Goal: Information Seeking & Learning: Understand process/instructions

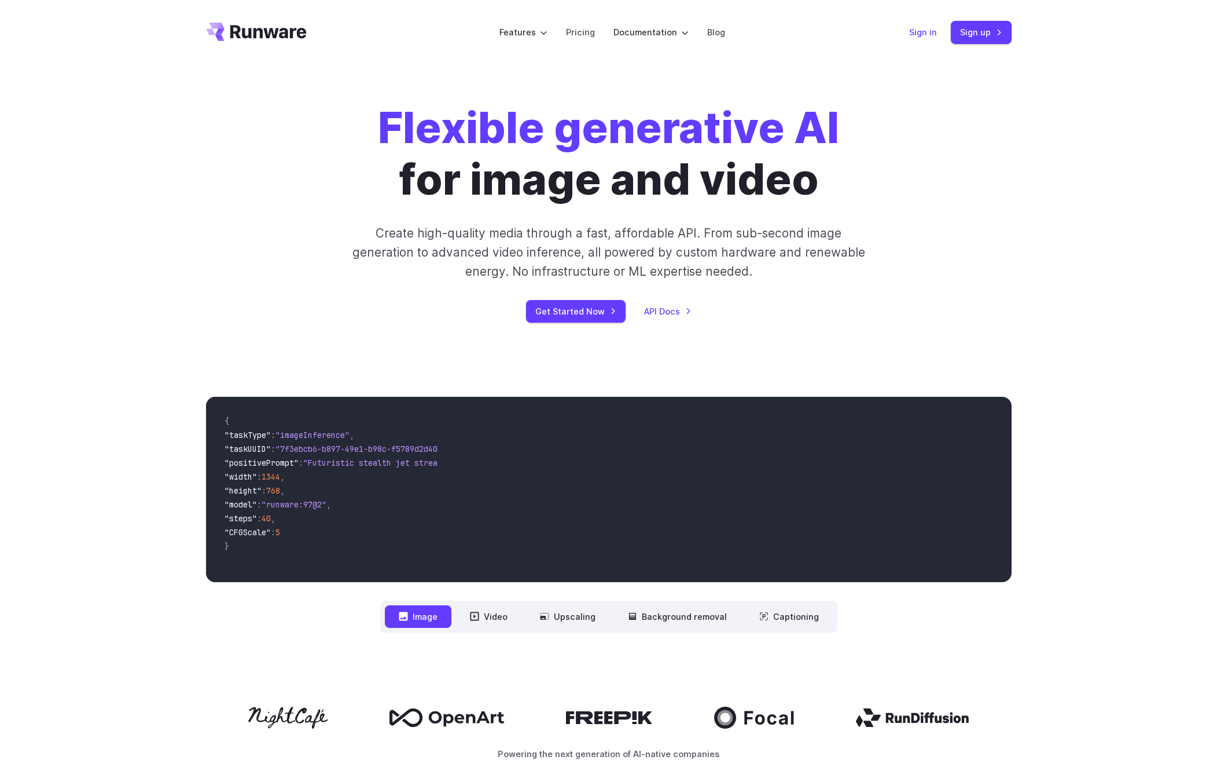
click at [925, 34] on link "Sign in" at bounding box center [923, 31] width 28 height 13
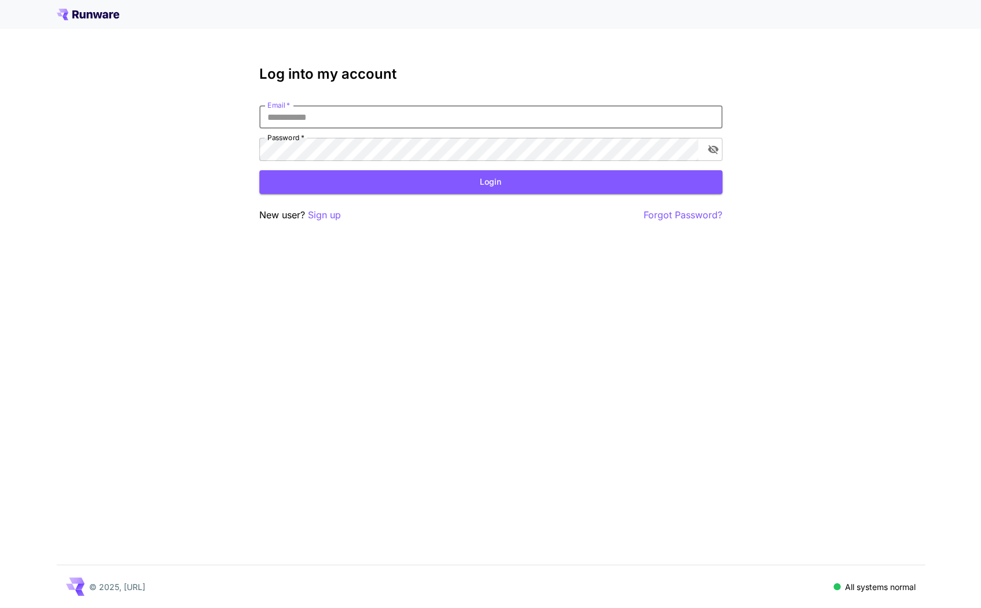
type input "**********"
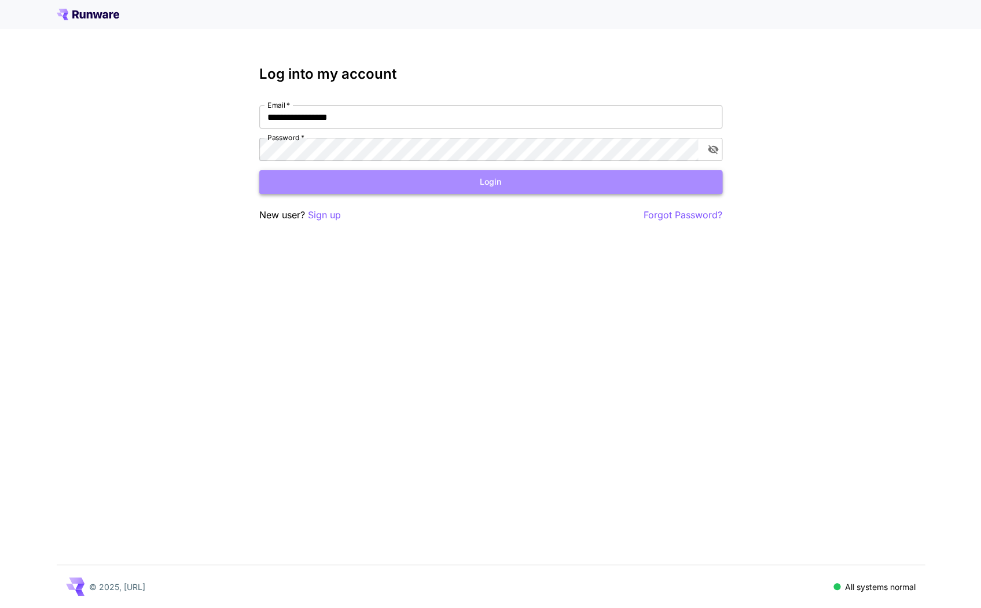
click at [372, 186] on button "Login" at bounding box center [490, 182] width 463 height 24
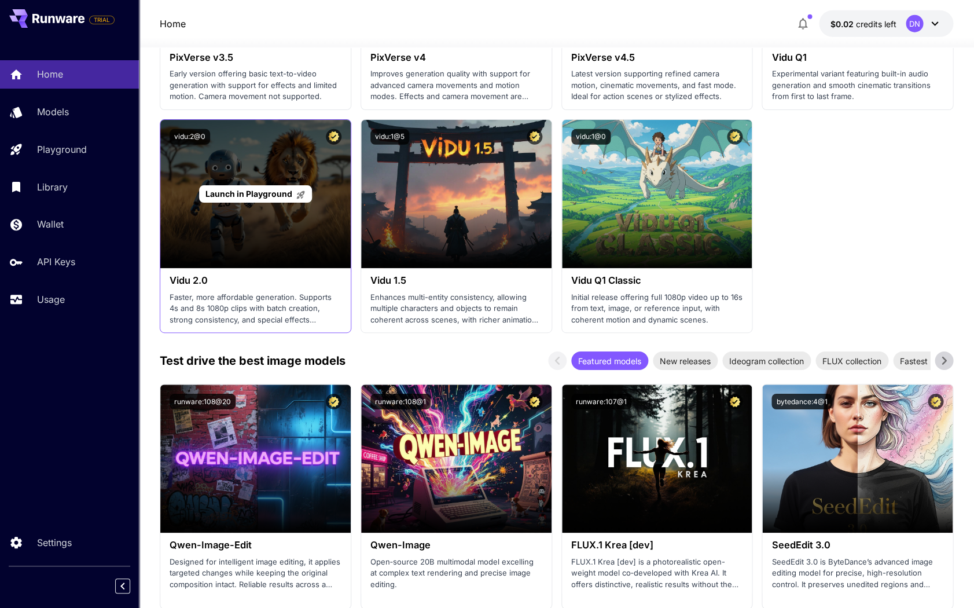
scroll to position [1445, 0]
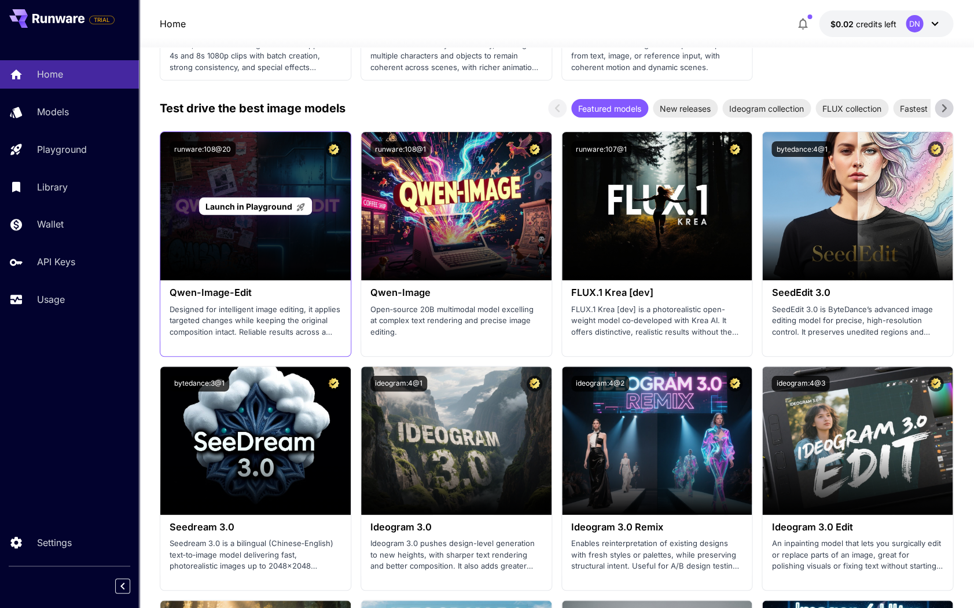
click at [283, 236] on div "Launch in Playground" at bounding box center [255, 206] width 190 height 148
click at [272, 201] on span "Launch in Playground" at bounding box center [249, 206] width 87 height 10
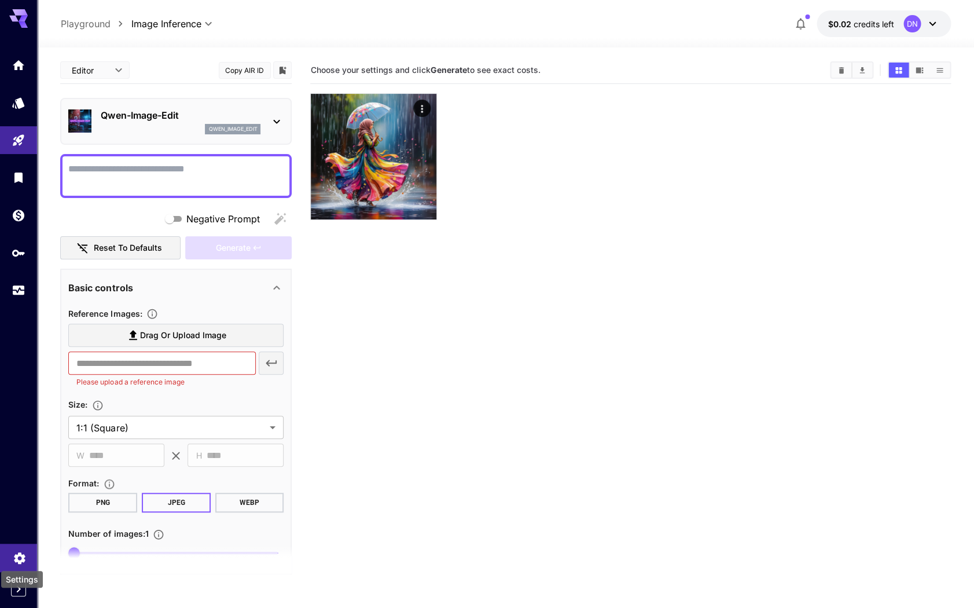
click at [21, 559] on icon "Settings" at bounding box center [19, 555] width 11 height 12
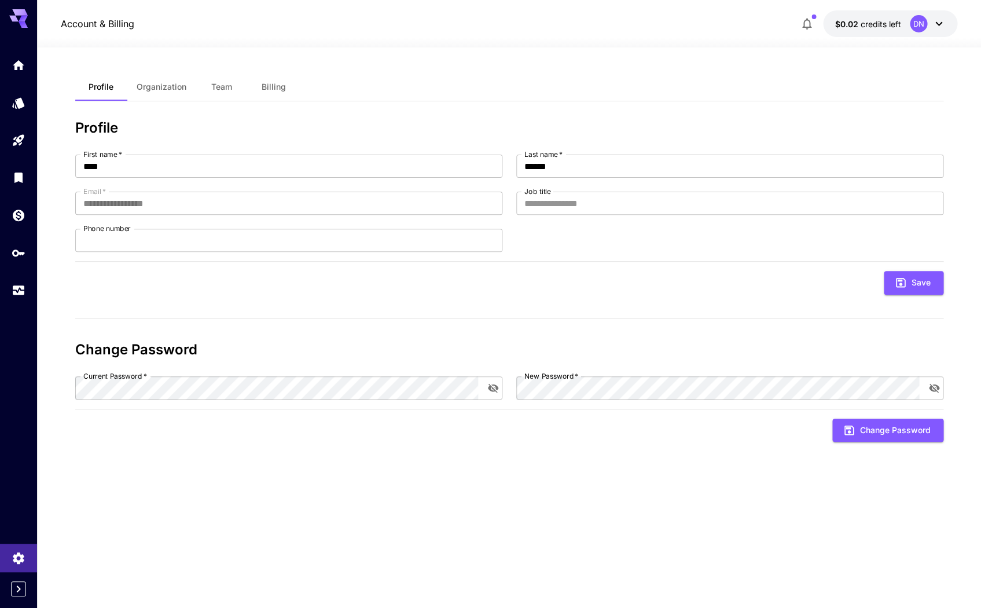
click at [12, 596] on div at bounding box center [18, 304] width 37 height 608
click at [19, 591] on icon "Expand sidebar" at bounding box center [19, 588] width 4 height 7
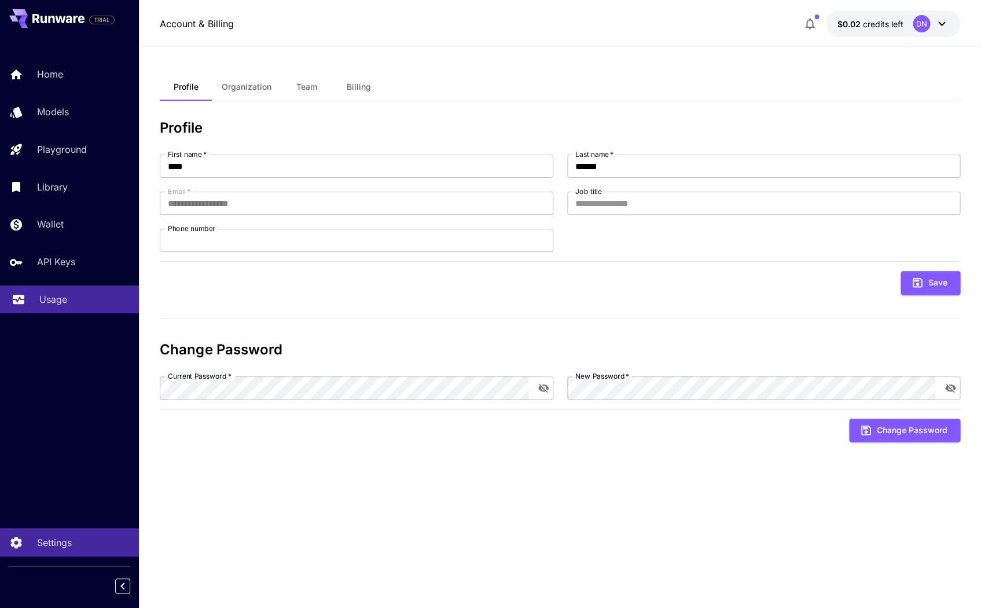
click at [65, 292] on div "Usage" at bounding box center [84, 299] width 90 height 14
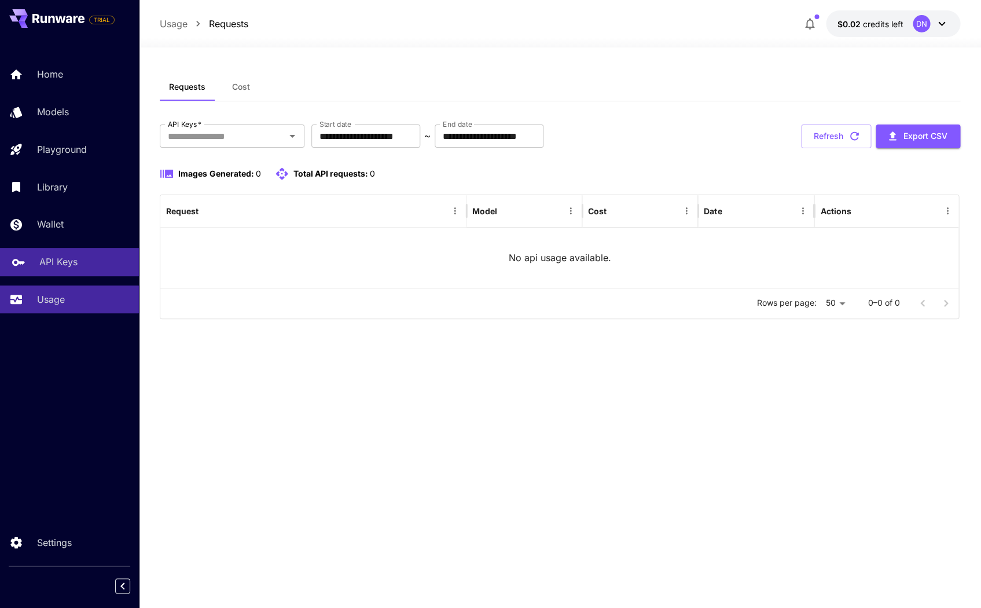
click at [63, 258] on p "API Keys" at bounding box center [58, 262] width 38 height 14
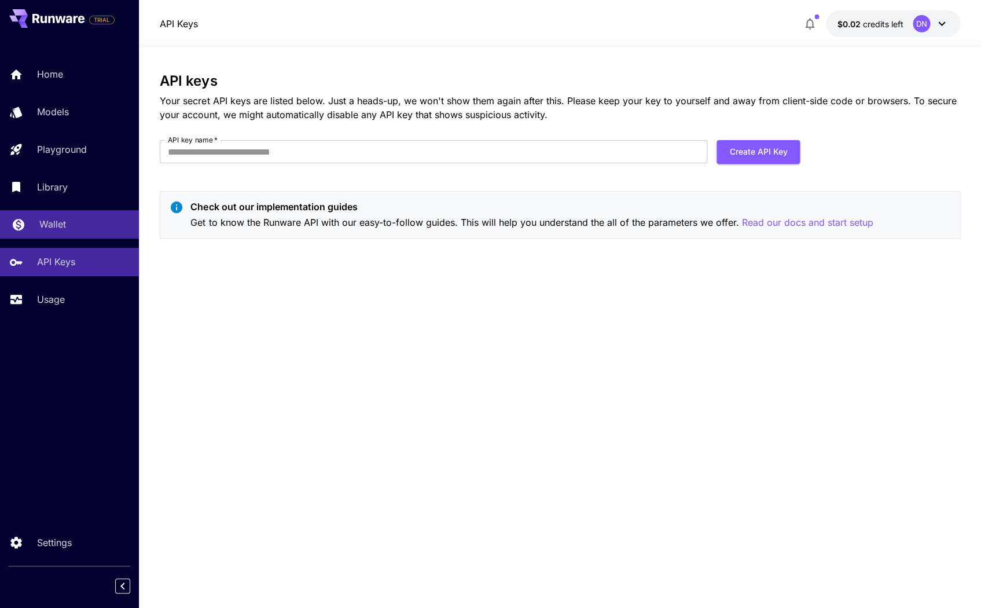
click at [60, 228] on p "Wallet" at bounding box center [52, 224] width 27 height 14
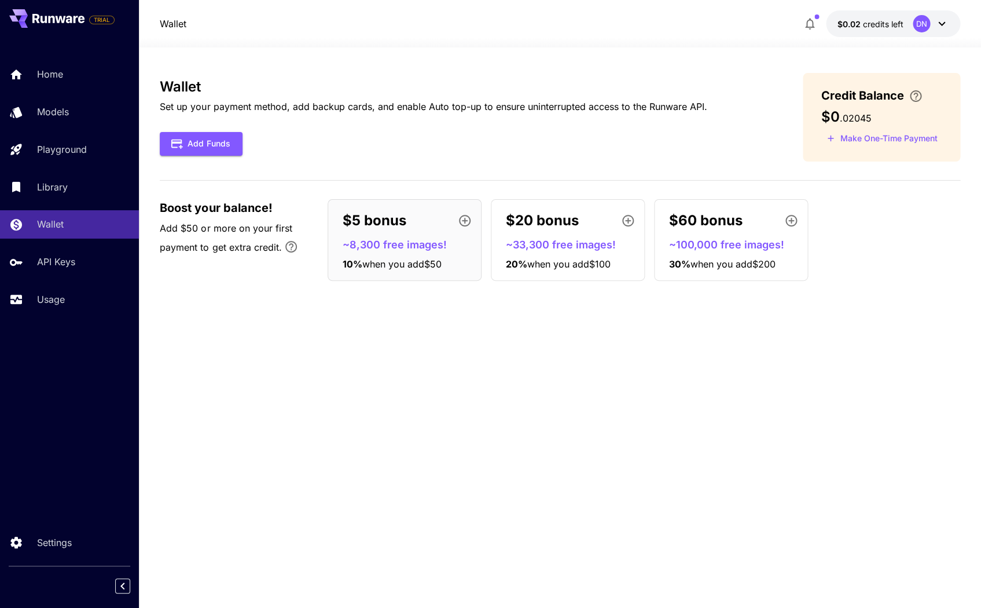
click at [384, 241] on p "~8,300 free images!" at bounding box center [409, 245] width 134 height 16
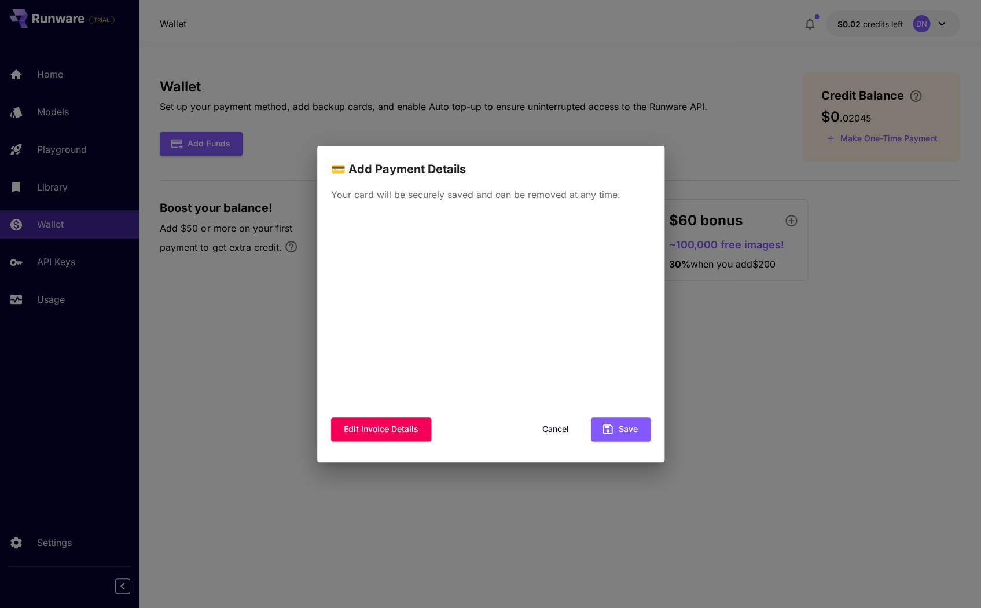
click at [208, 181] on div "💳 Add Payment Details Your card will be securely saved and can be removed at an…" at bounding box center [490, 304] width 981 height 608
click at [267, 183] on div "💳 Add Payment Details Your card will be securely saved and can be removed at an…" at bounding box center [490, 304] width 981 height 608
click at [560, 431] on button "Cancel" at bounding box center [556, 429] width 52 height 24
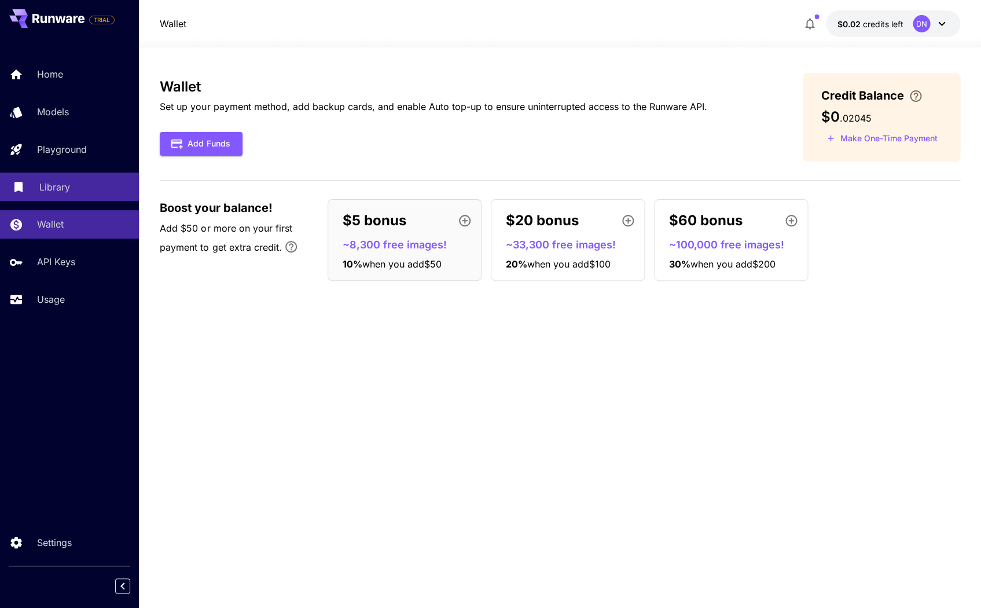
click at [61, 184] on p "Library" at bounding box center [54, 187] width 31 height 14
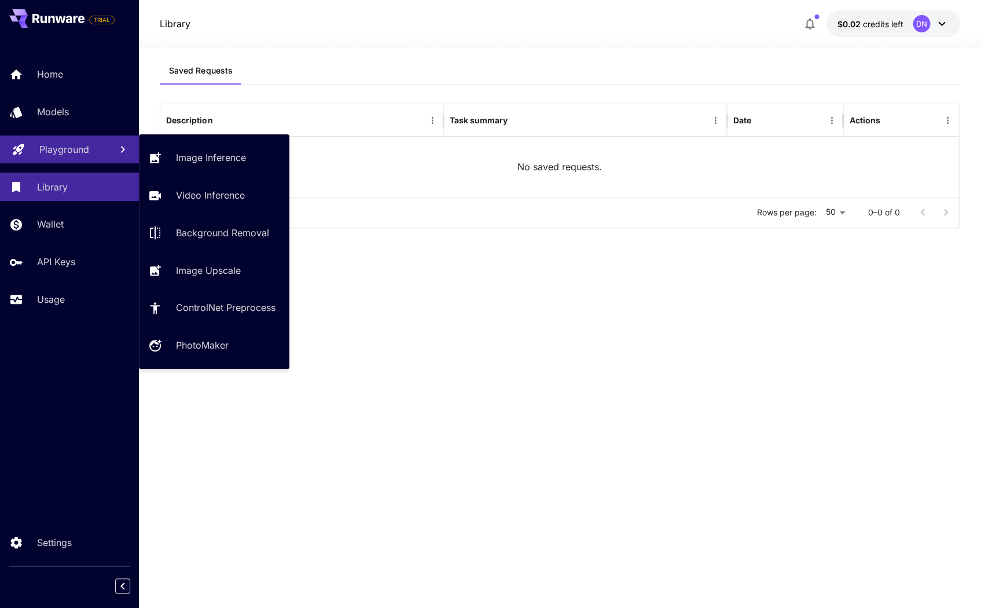
click at [65, 151] on p "Playground" at bounding box center [64, 149] width 50 height 14
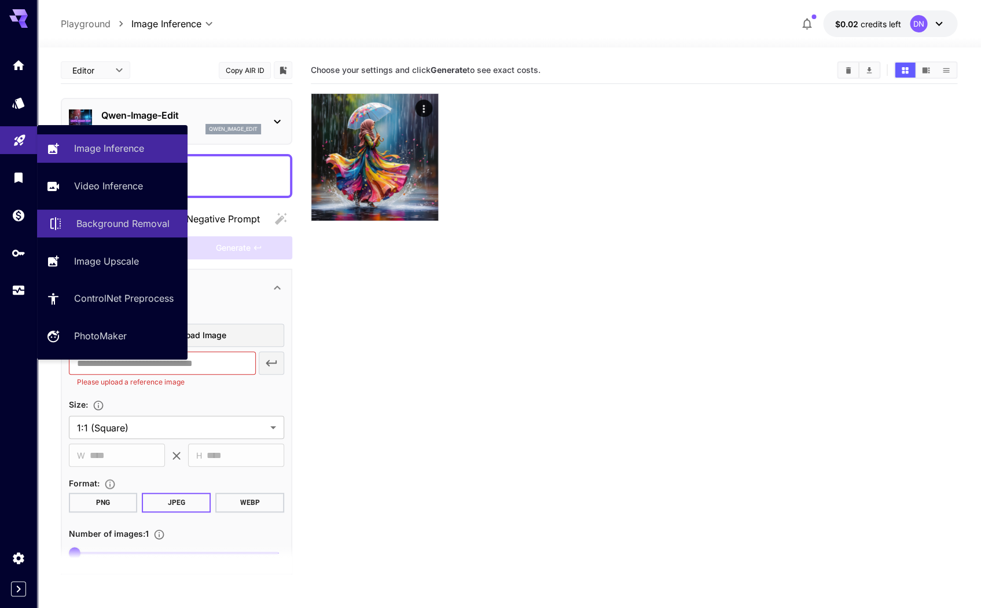
click at [120, 229] on link "Background Removal" at bounding box center [112, 224] width 151 height 28
type input "**********"
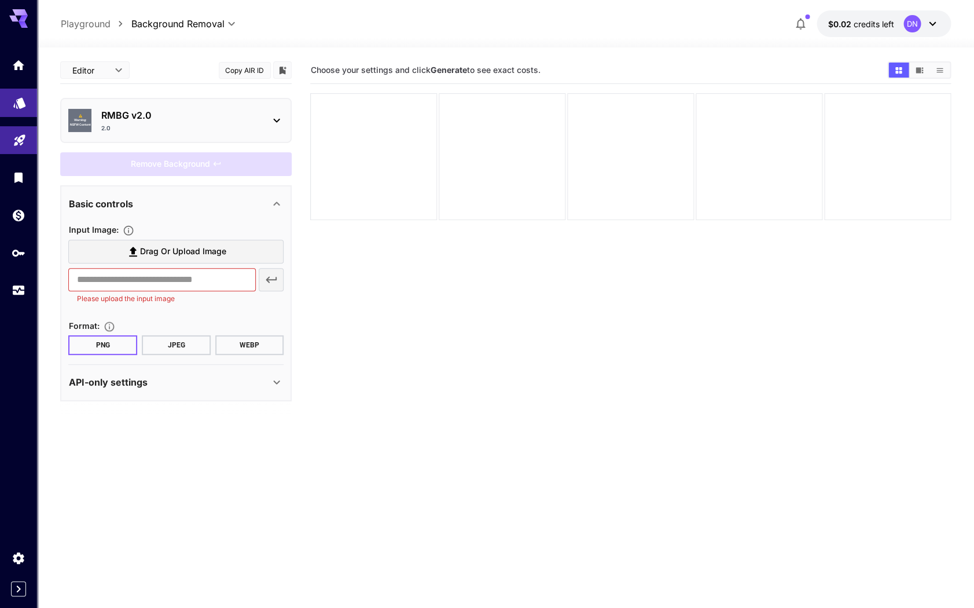
click at [12, 104] on link at bounding box center [18, 103] width 37 height 28
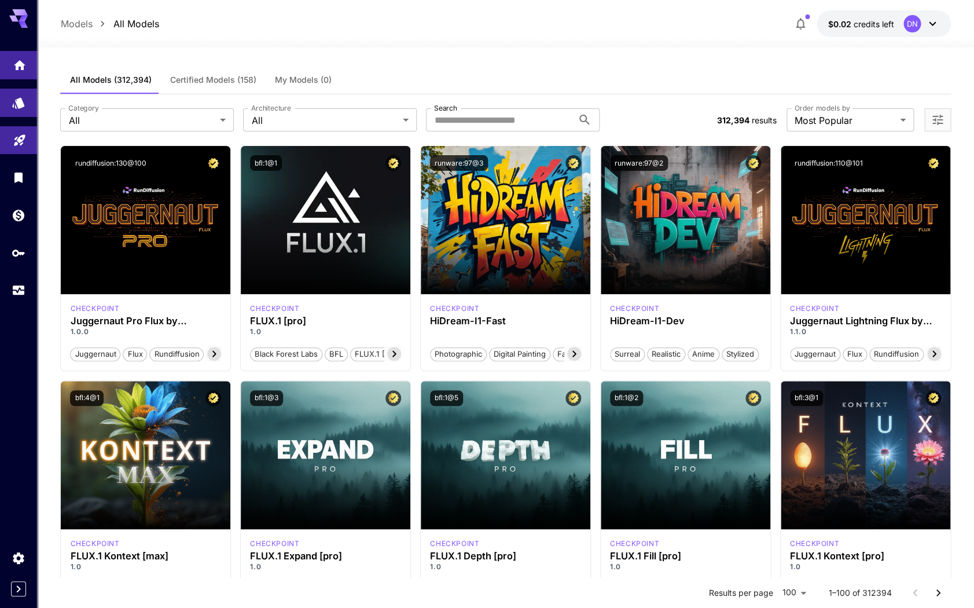
click at [19, 67] on icon "Home" at bounding box center [20, 62] width 14 height 14
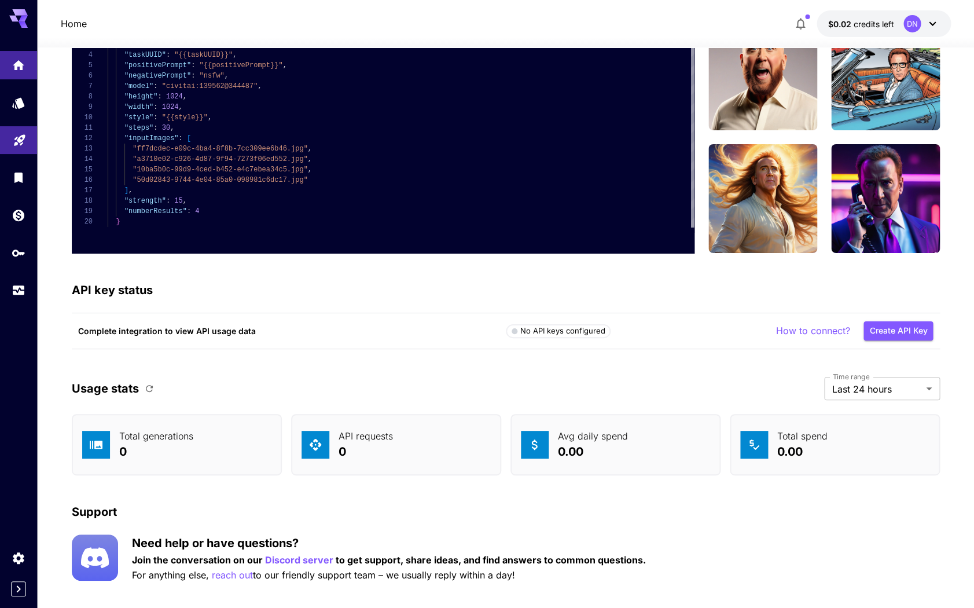
scroll to position [3095, 0]
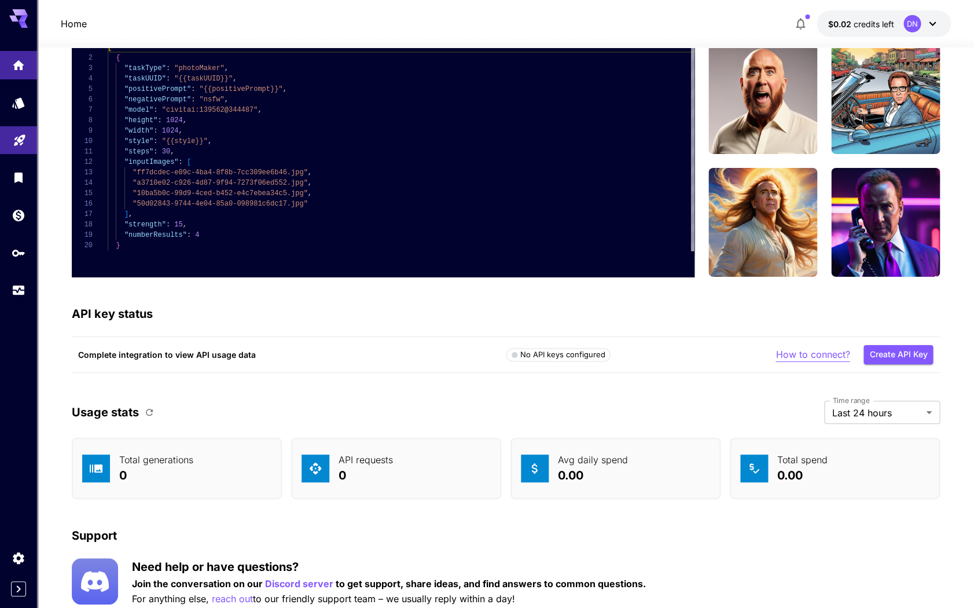
click at [817, 347] on p "How to connect?" at bounding box center [813, 354] width 74 height 14
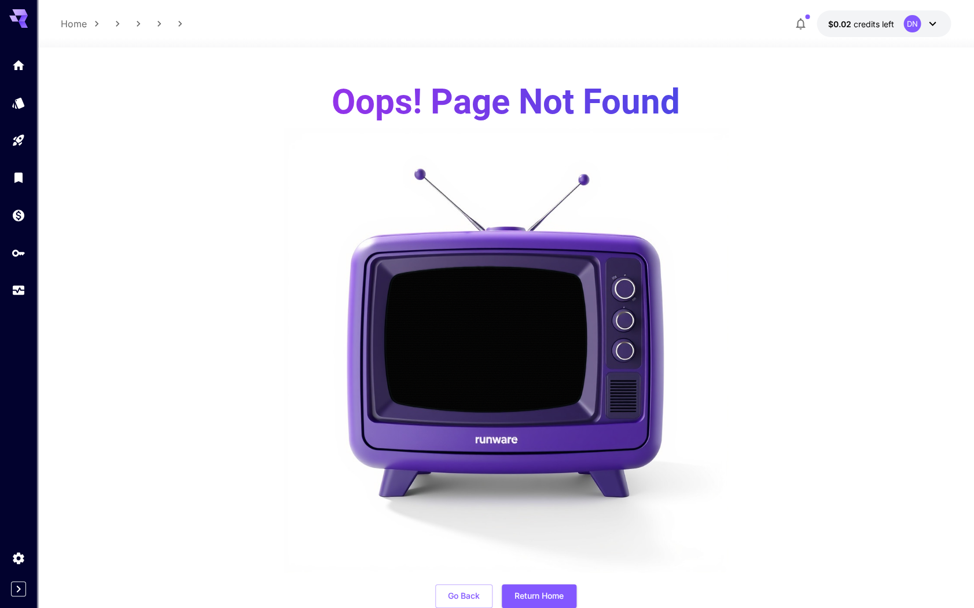
scroll to position [35, 0]
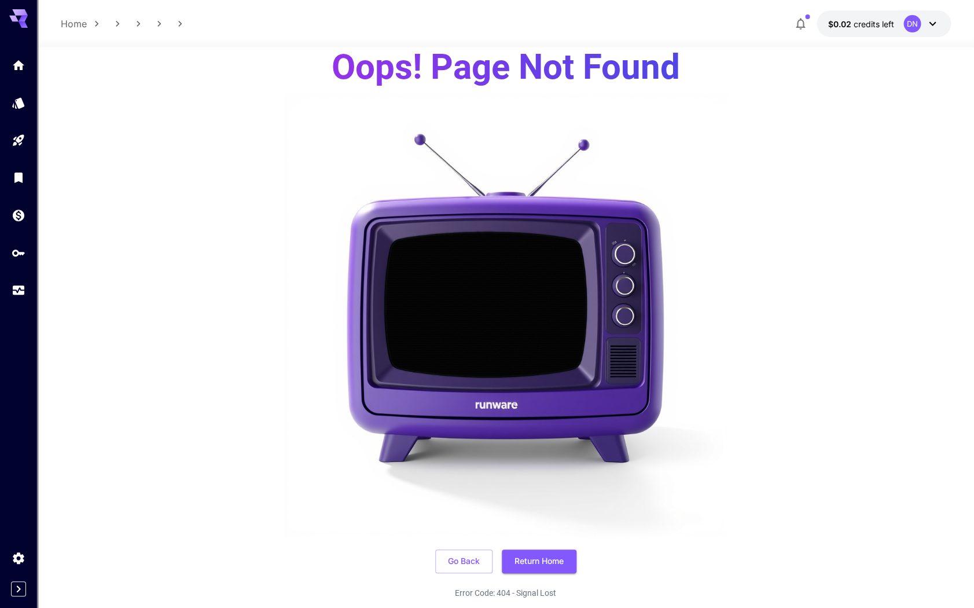
click at [17, 12] on icon at bounding box center [18, 15] width 19 height 12
click at [74, 25] on p "Home" at bounding box center [73, 24] width 26 height 14
